Goal: Navigation & Orientation: Find specific page/section

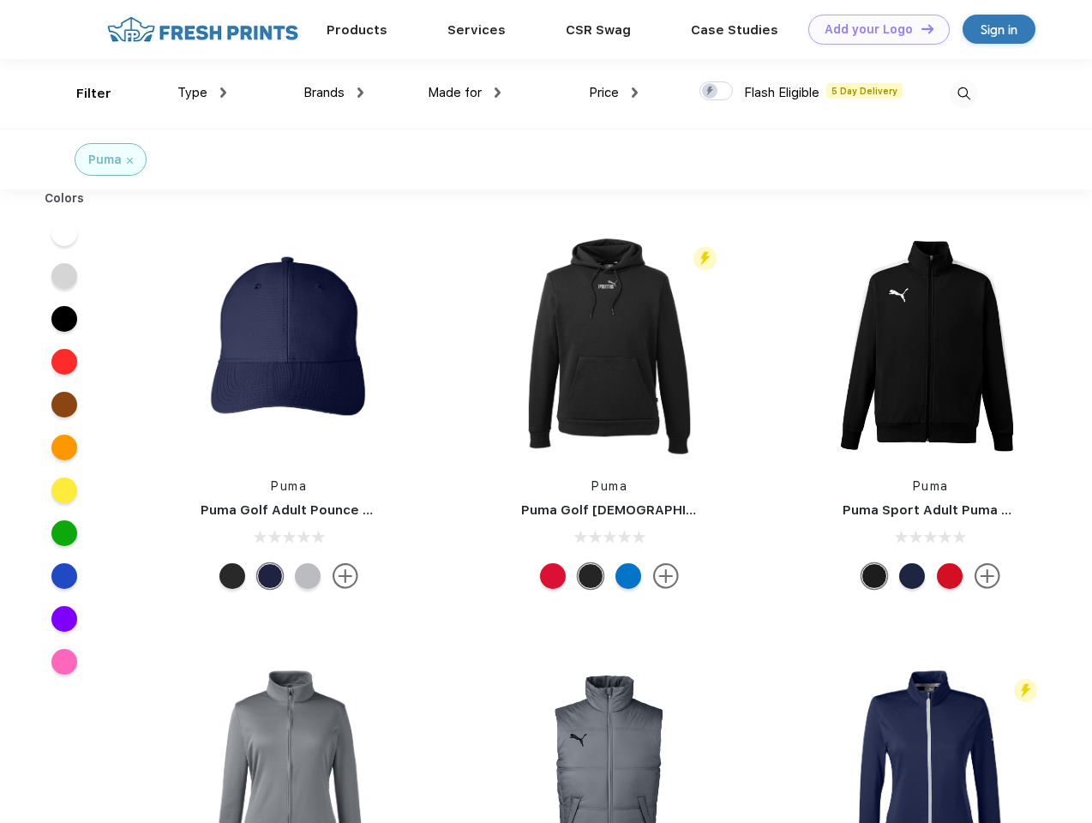
click at [872, 29] on link "Add your Logo Design Tool" at bounding box center [878, 30] width 141 height 30
click at [0, 0] on div "Design Tool" at bounding box center [0, 0] width 0 height 0
click at [919, 28] on link "Add your Logo Design Tool" at bounding box center [878, 30] width 141 height 30
click at [82, 93] on div "Filter" at bounding box center [93, 94] width 35 height 20
click at [202, 93] on span "Type" at bounding box center [192, 92] width 30 height 15
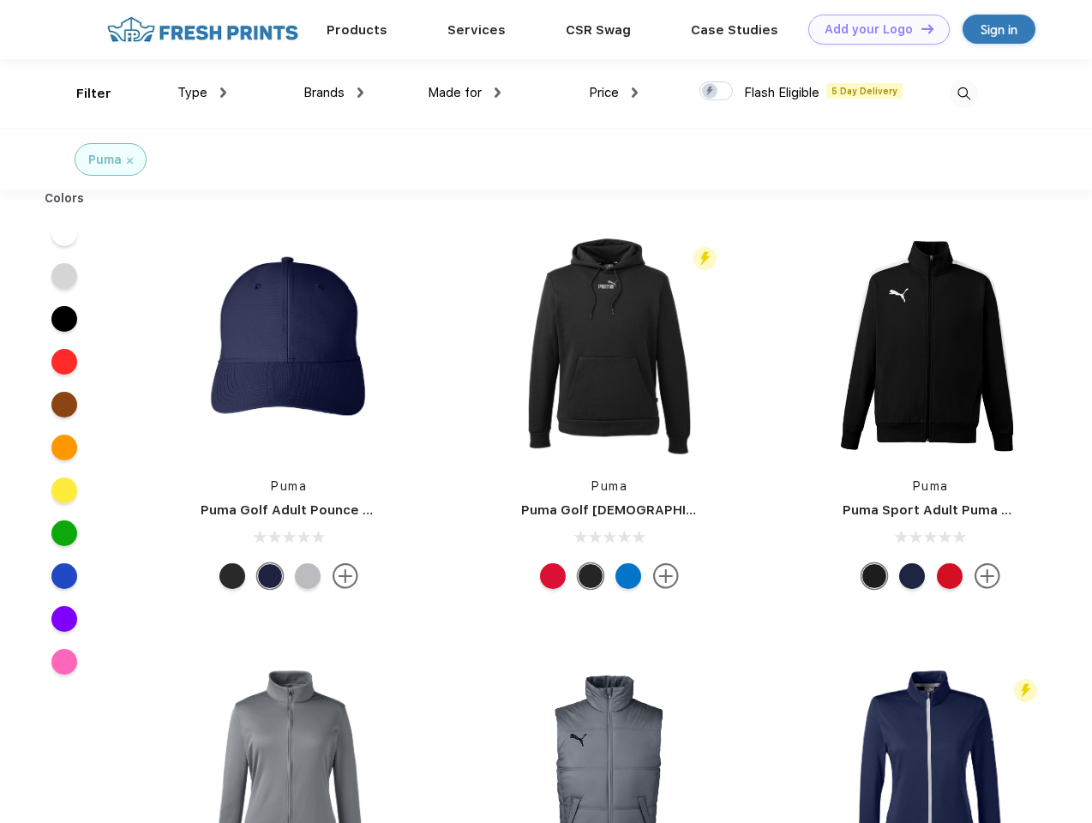
click at [333, 93] on span "Brands" at bounding box center [323, 92] width 41 height 15
click at [464, 93] on span "Made for" at bounding box center [455, 92] width 54 height 15
click at [614, 93] on span "Price" at bounding box center [604, 92] width 30 height 15
click at [716, 92] on div at bounding box center [715, 90] width 33 height 19
click at [710, 92] on input "checkbox" at bounding box center [704, 86] width 11 height 11
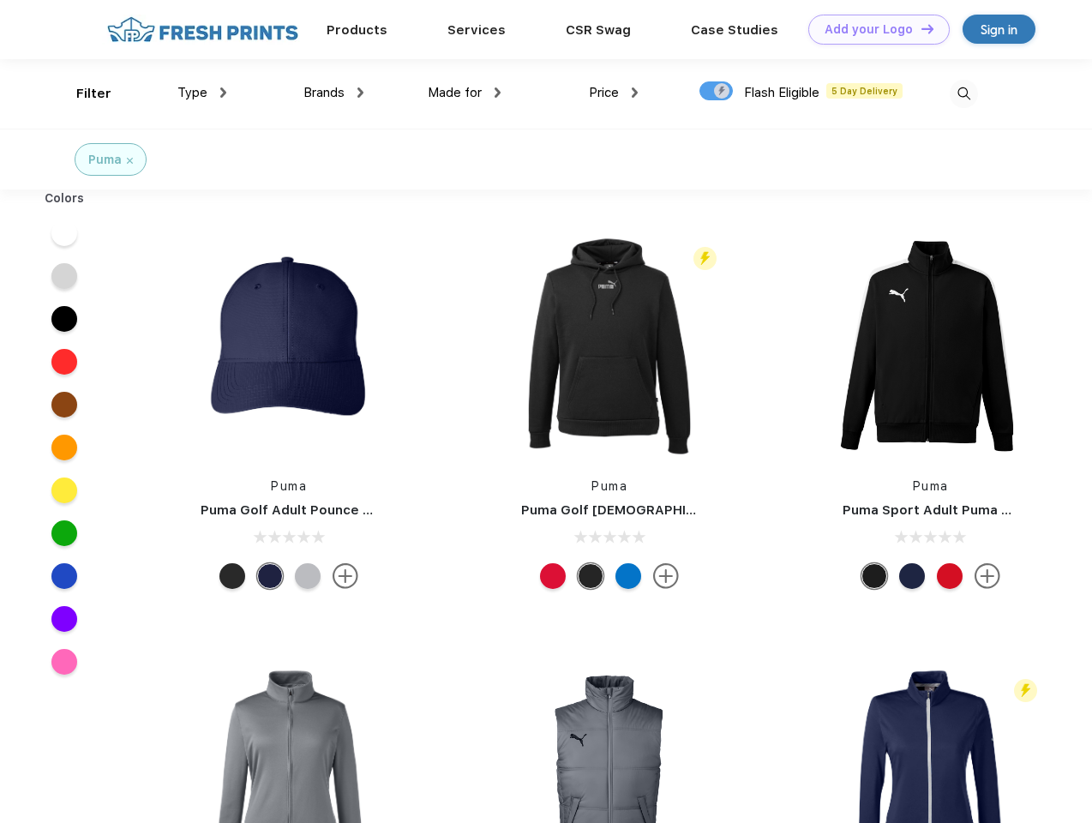
click at [963, 93] on img at bounding box center [963, 94] width 28 height 28
